Goal: Obtain resource: Download file/media

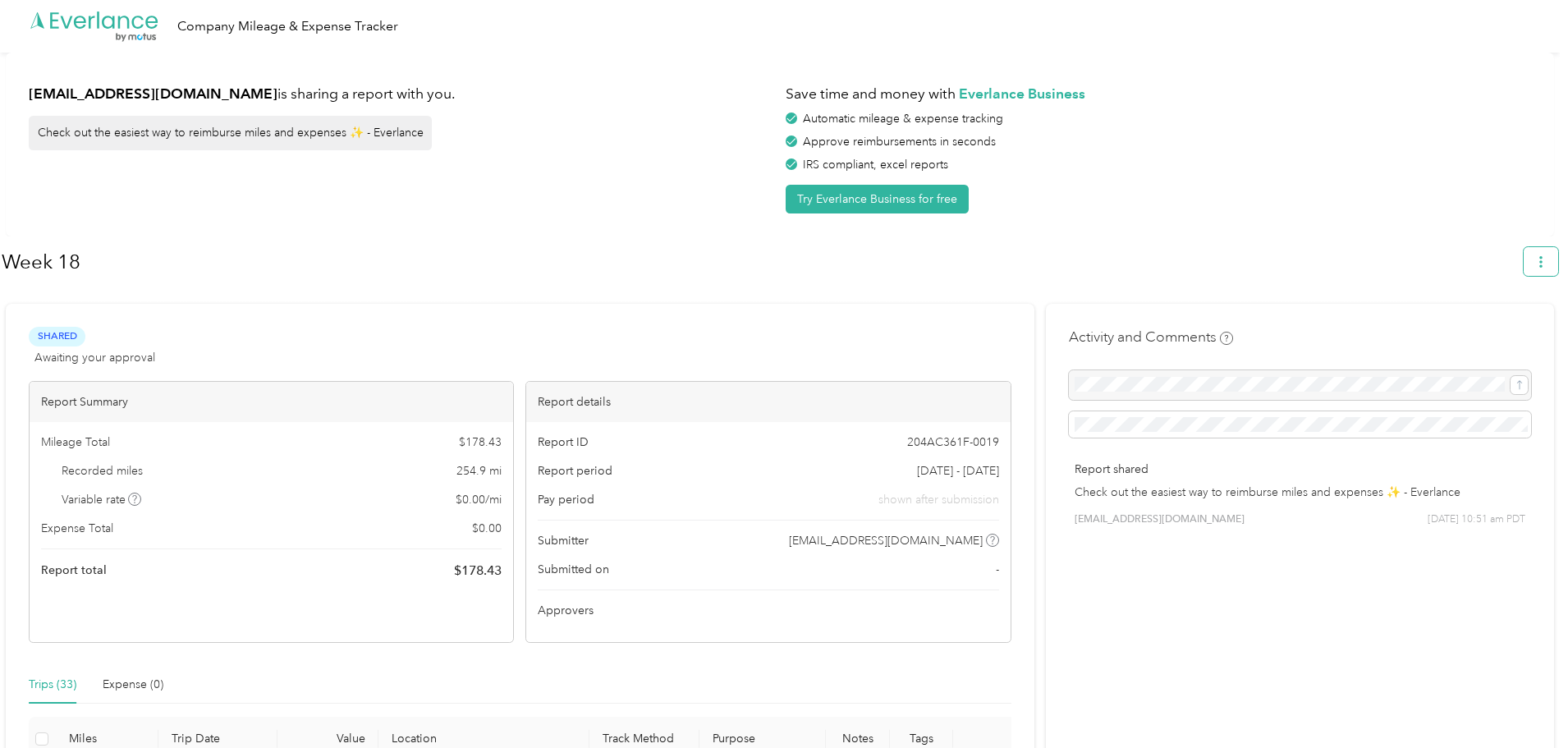
click at [1538, 262] on button "button" at bounding box center [1541, 261] width 35 height 29
click at [1502, 331] on span "Download" at bounding box center [1502, 339] width 54 height 17
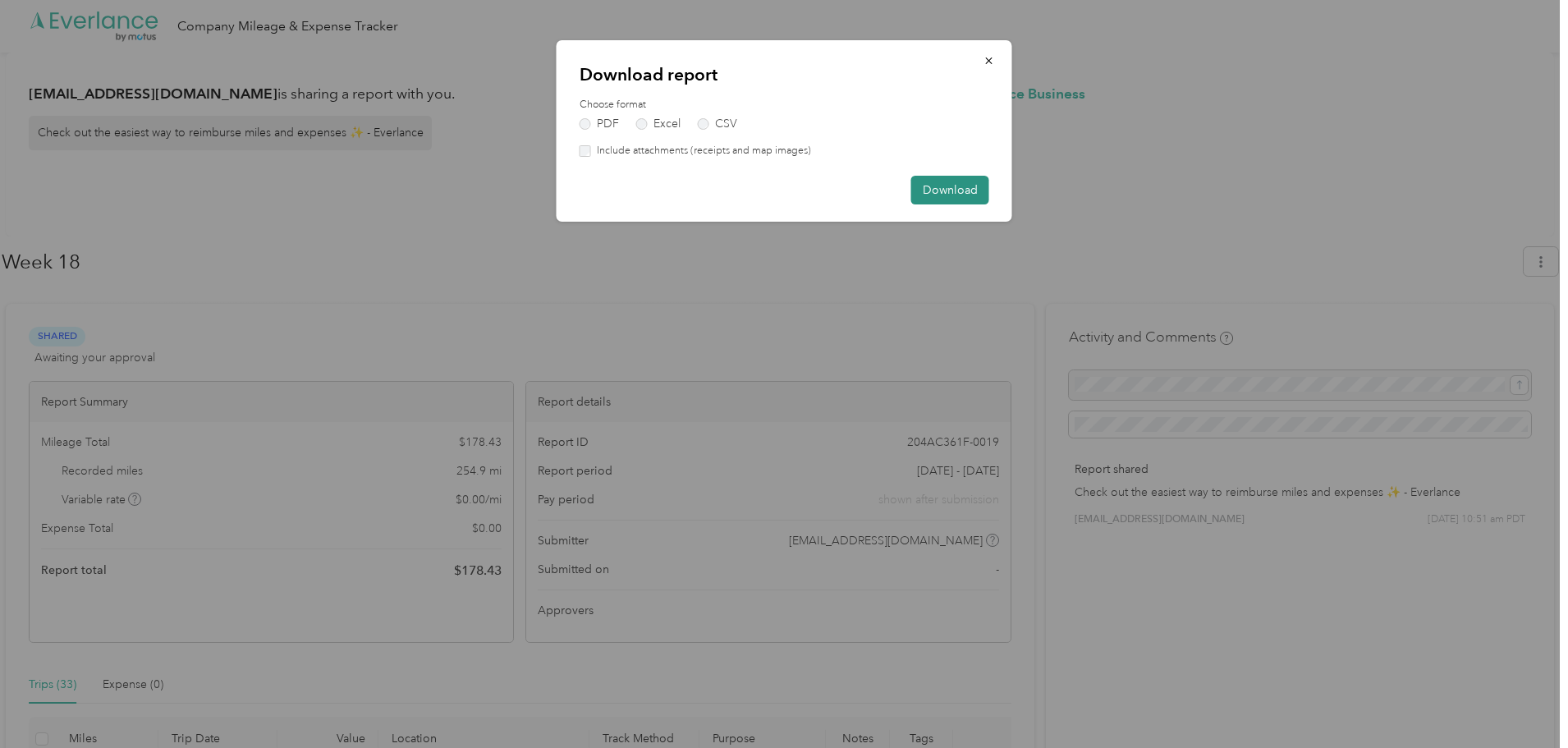
click at [938, 188] on button "Download" at bounding box center [950, 189] width 78 height 29
